Goal: Navigation & Orientation: Find specific page/section

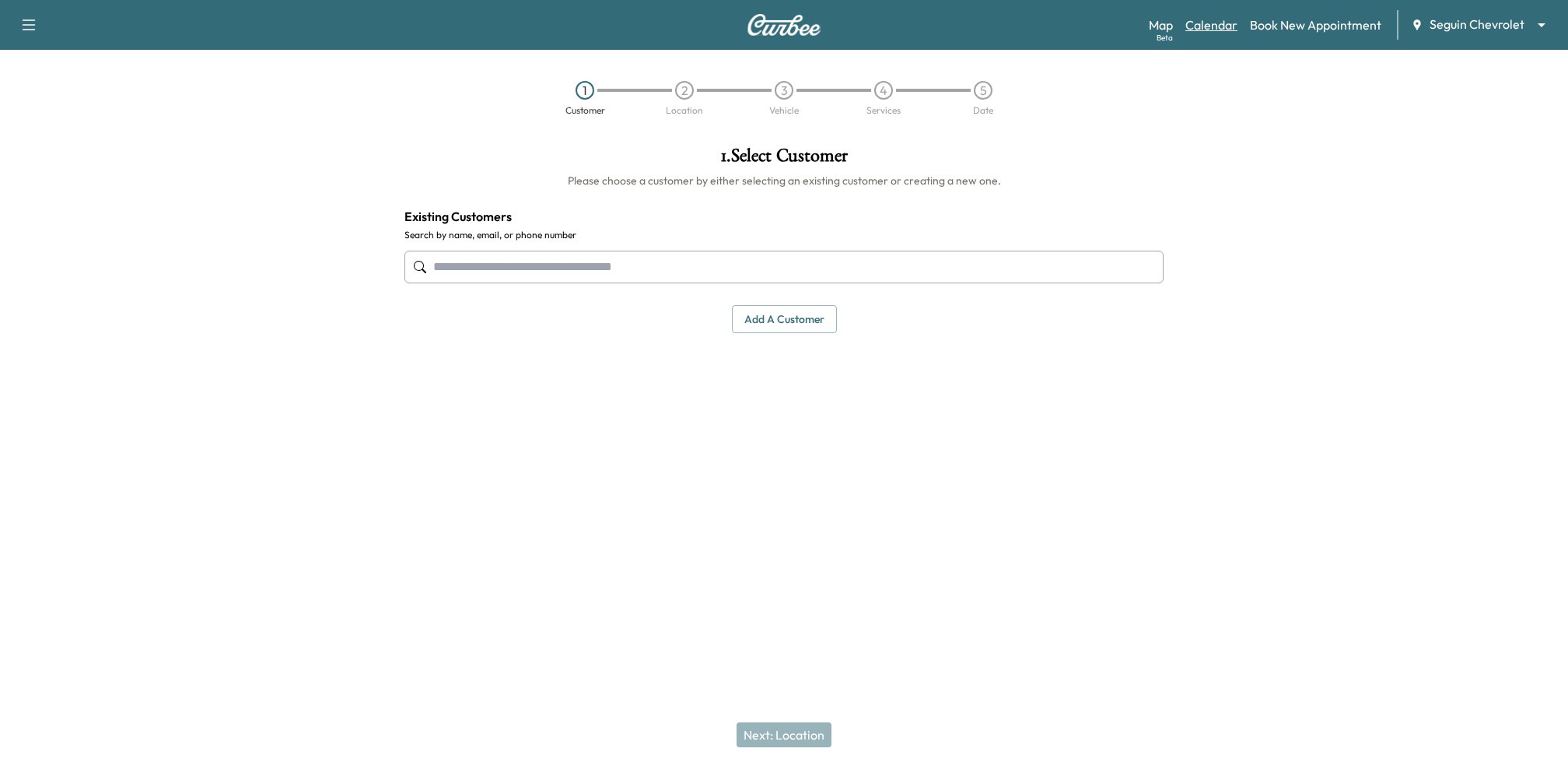
click at [1225, 30] on link "Calendar" at bounding box center [1211, 24] width 52 height 19
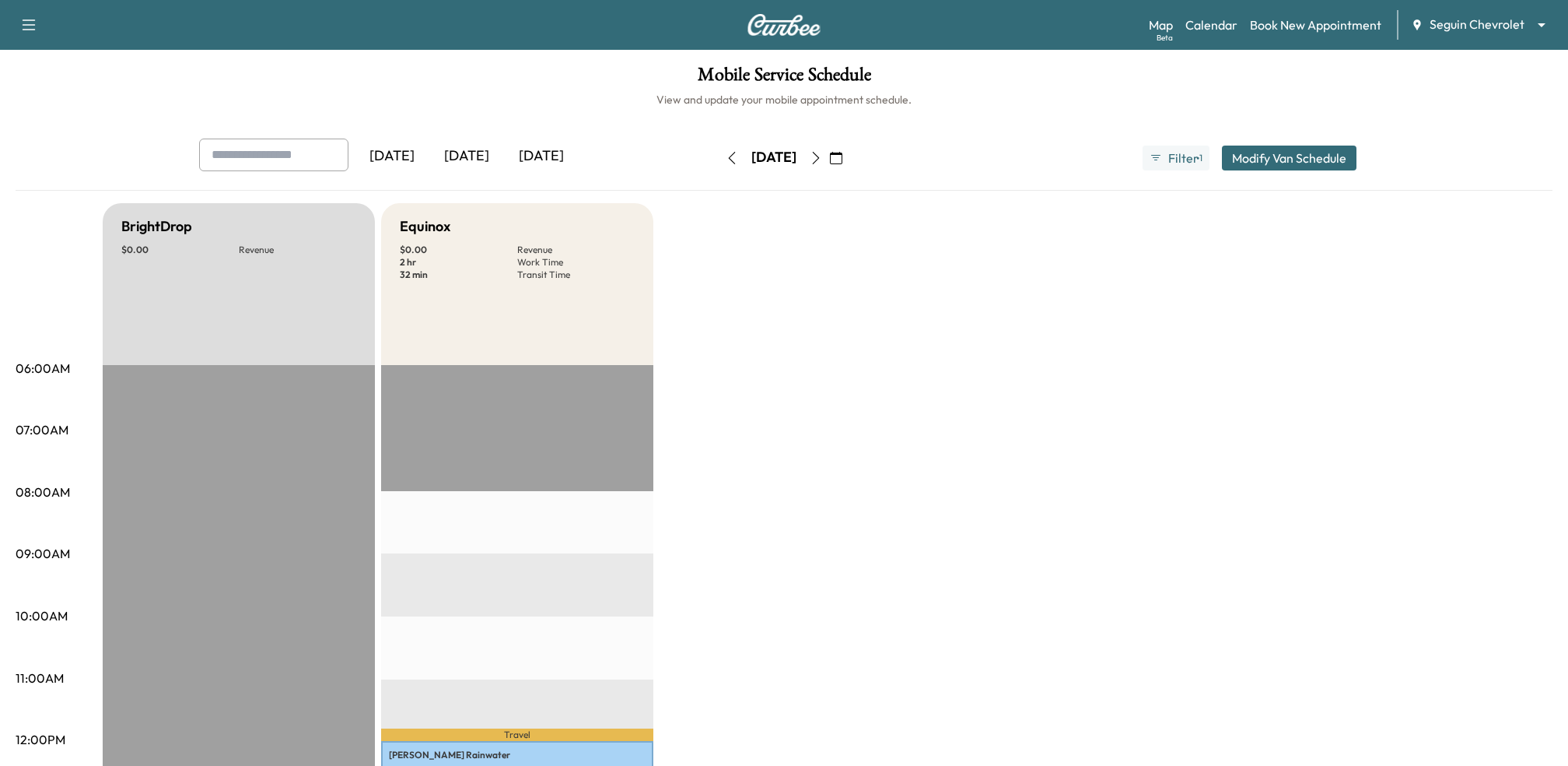
click at [822, 154] on icon "button" at bounding box center [816, 158] width 12 height 12
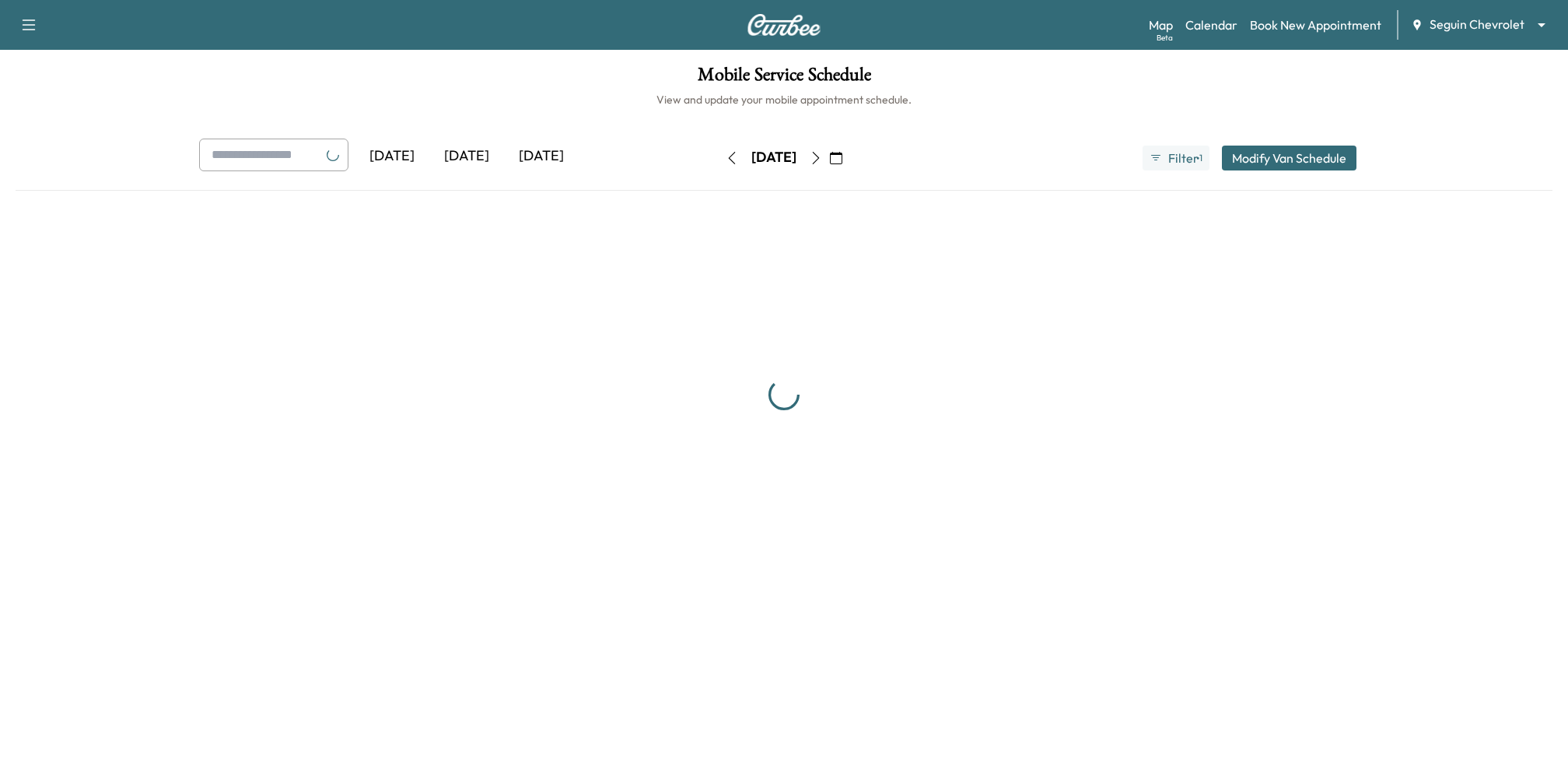
click at [829, 154] on button "button" at bounding box center [817, 158] width 27 height 25
click at [822, 154] on icon "button" at bounding box center [816, 158] width 12 height 12
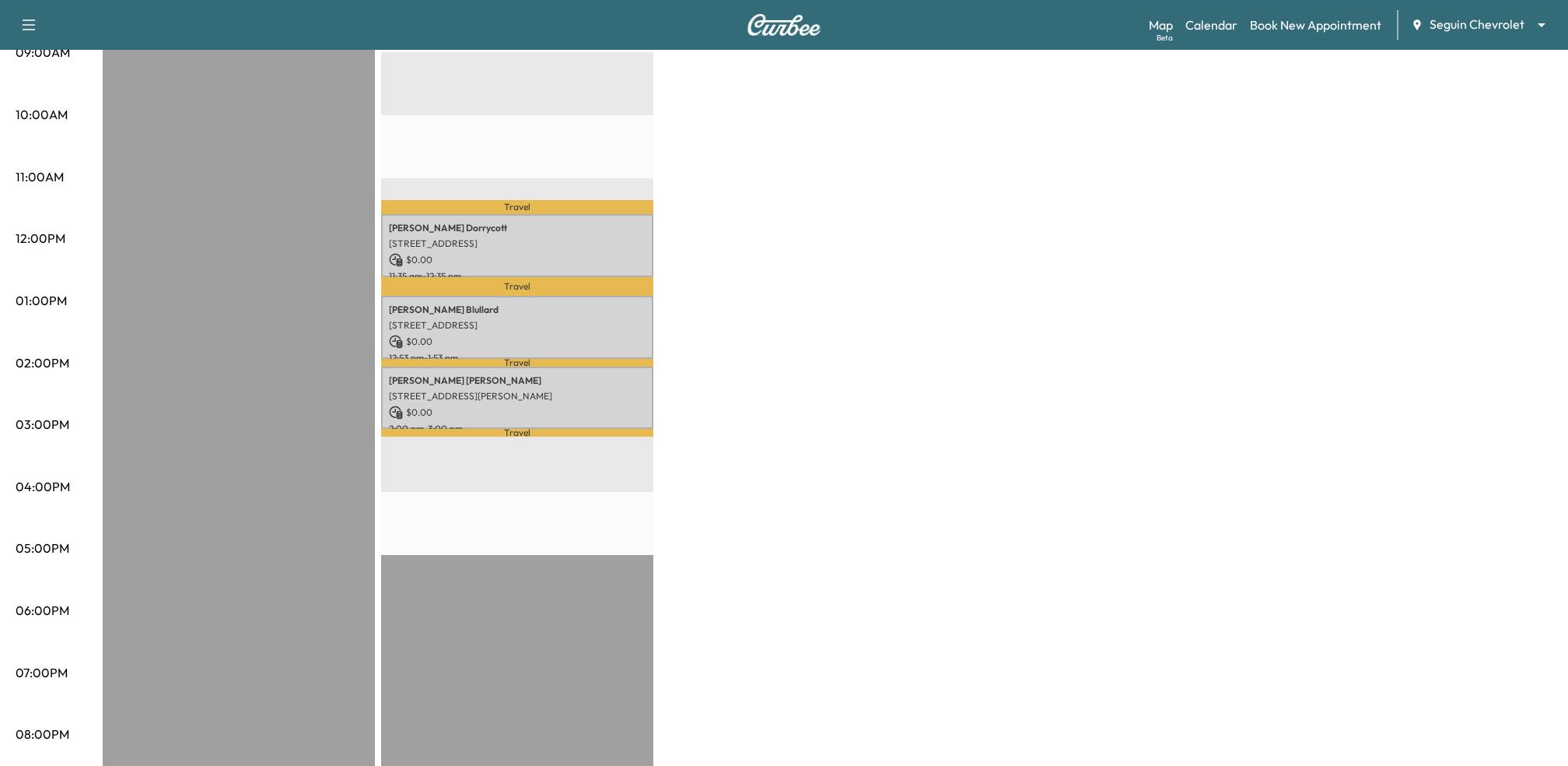
scroll to position [514, 0]
